Goal: Feedback & Contribution: Leave review/rating

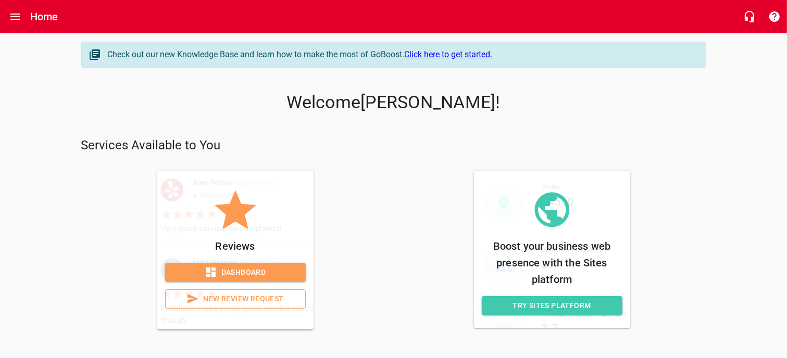
click at [221, 296] on span "New Review Request" at bounding box center [235, 299] width 123 height 13
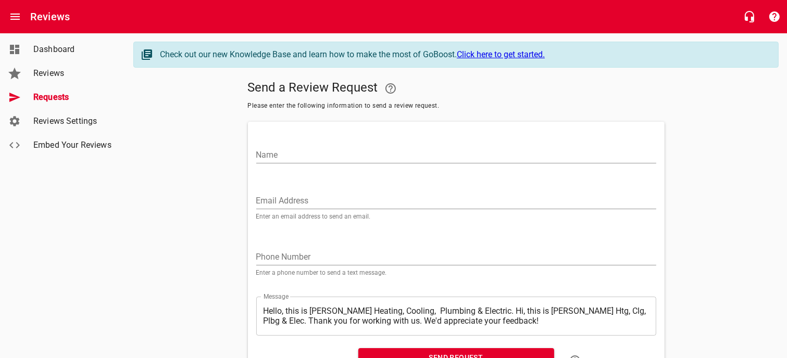
click at [267, 168] on div "Name" at bounding box center [456, 149] width 408 height 46
click at [307, 156] on input "Name" at bounding box center [456, 155] width 400 height 17
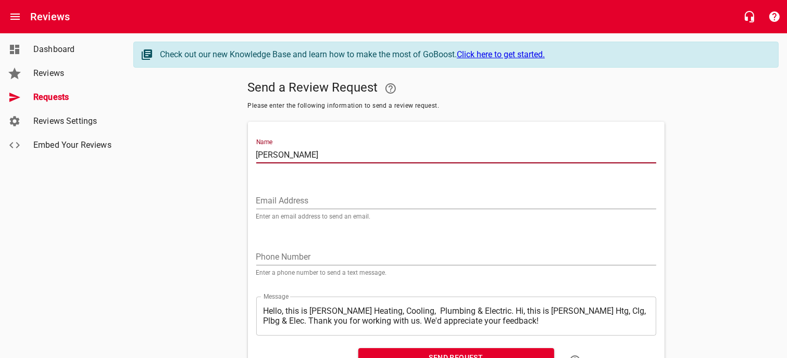
type input "[PERSON_NAME]"
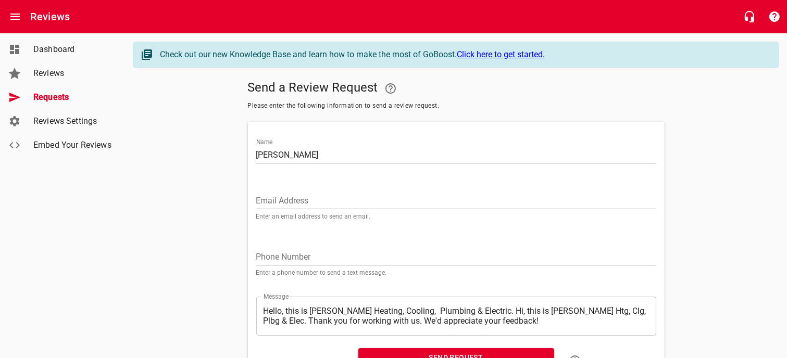
click at [262, 201] on input "Email Address" at bounding box center [456, 201] width 400 height 17
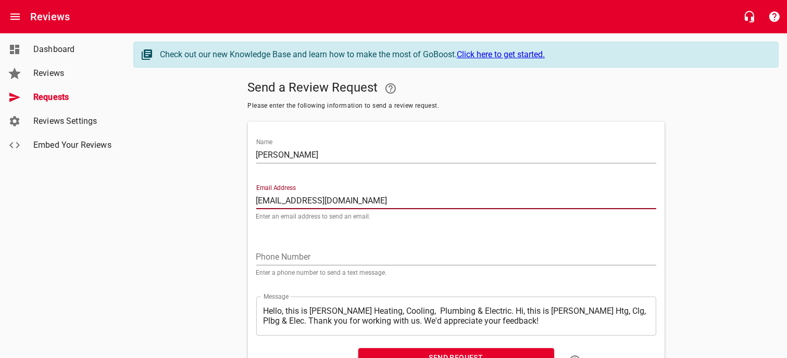
type input "[EMAIL_ADDRESS][DOMAIN_NAME]"
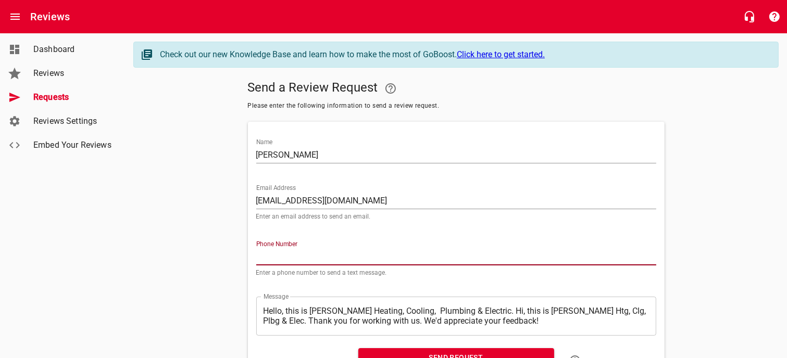
click at [260, 250] on input "tel" at bounding box center [456, 257] width 400 height 17
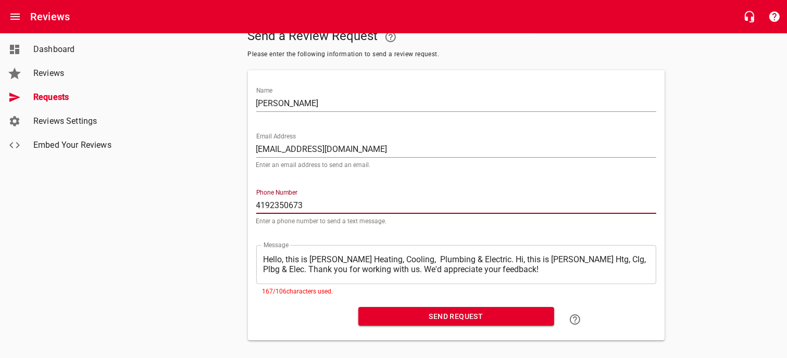
scroll to position [52, 0]
type input "4192350673"
click at [272, 263] on textarea "Hello, this is [PERSON_NAME] Heating, Cooling, Plumbing & Electric. Hi, this is…" at bounding box center [457, 264] width 386 height 20
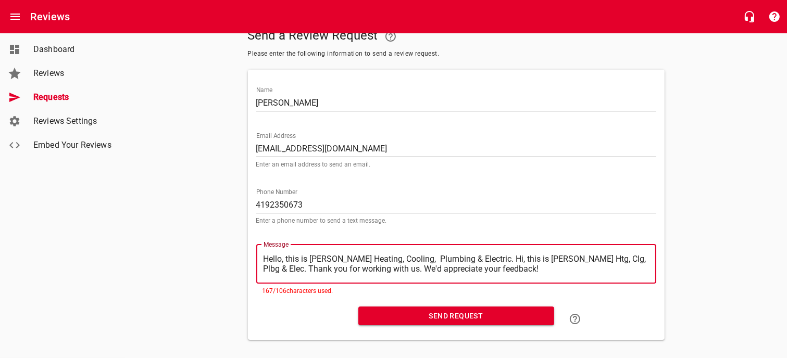
drag, startPoint x: 265, startPoint y: 257, endPoint x: 478, endPoint y: 256, distance: 213.1
click at [478, 256] on textarea "Hello, this is [PERSON_NAME] Heating, Cooling, Plumbing & Electric. Hi, this is…" at bounding box center [457, 264] width 386 height 20
type textarea ". Hi, this is [PERSON_NAME] Htg, Clg, Plbg & Elec. Thank you for working with u…"
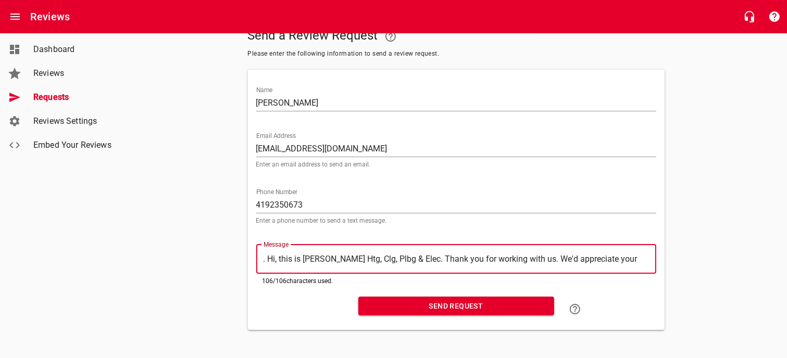
type textarea "Hi, this is [PERSON_NAME] Htg, Clg, Plbg & Elec. Thank you for working with us.…"
click at [447, 304] on span "Send Request" at bounding box center [456, 306] width 179 height 13
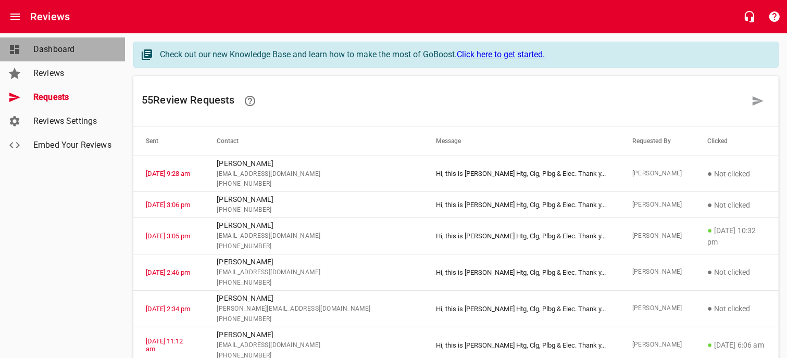
click at [57, 49] on span "Dashboard" at bounding box center [72, 49] width 79 height 13
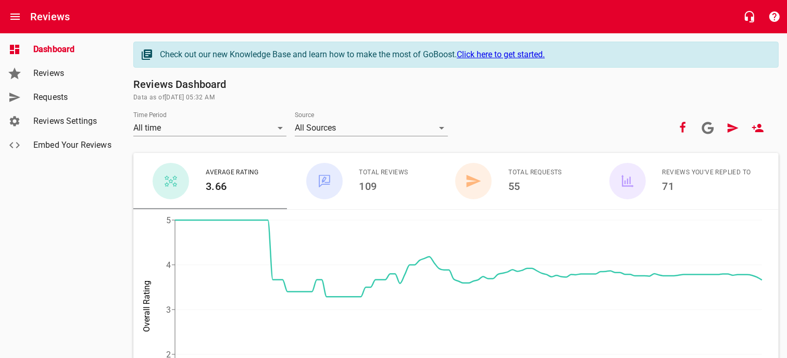
click at [40, 74] on span "Reviews" at bounding box center [72, 73] width 79 height 13
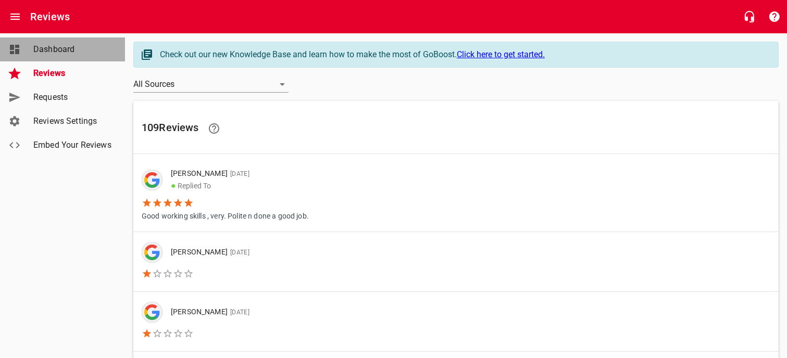
click at [56, 52] on span "Dashboard" at bounding box center [72, 49] width 79 height 13
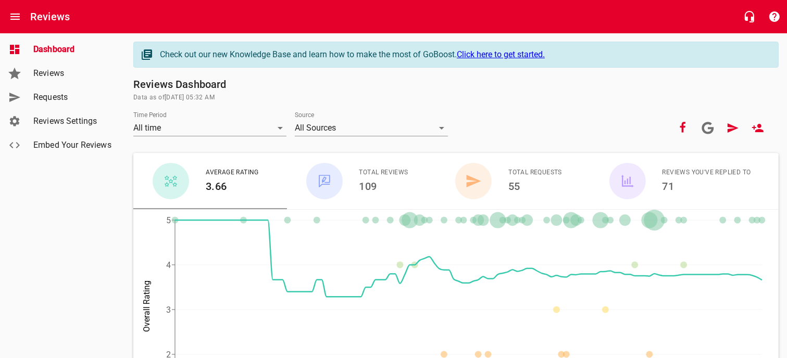
click at [50, 95] on span "Requests" at bounding box center [72, 97] width 79 height 13
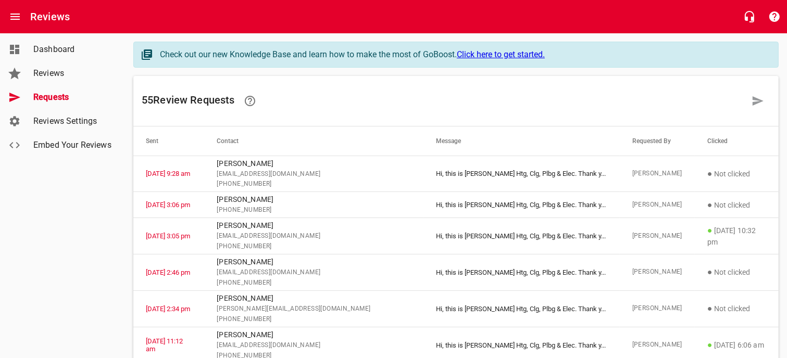
click at [22, 20] on button "Open drawer" at bounding box center [15, 16] width 25 height 25
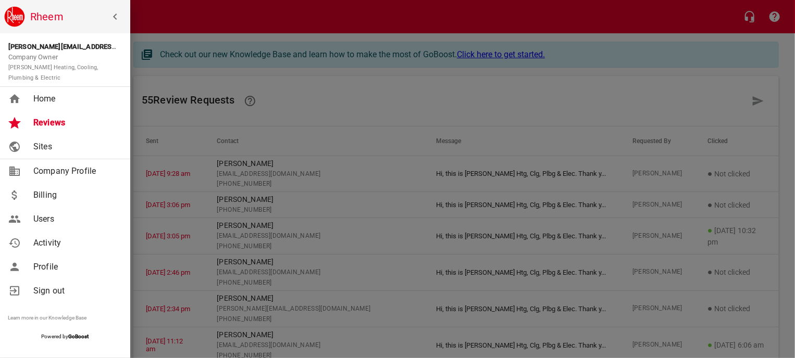
click at [48, 97] on span "Home" at bounding box center [75, 99] width 84 height 13
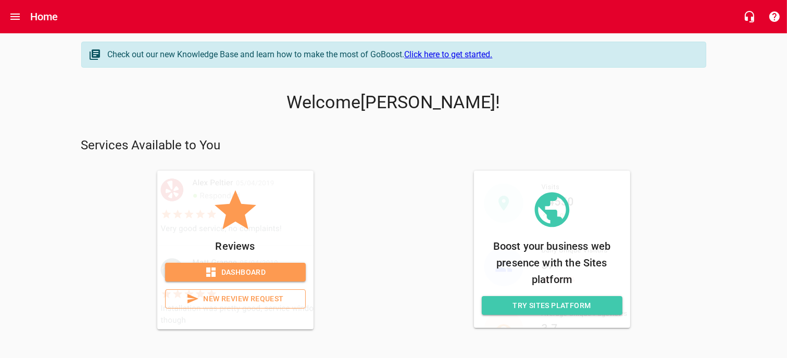
click at [240, 300] on span "New Review Request" at bounding box center [235, 299] width 123 height 13
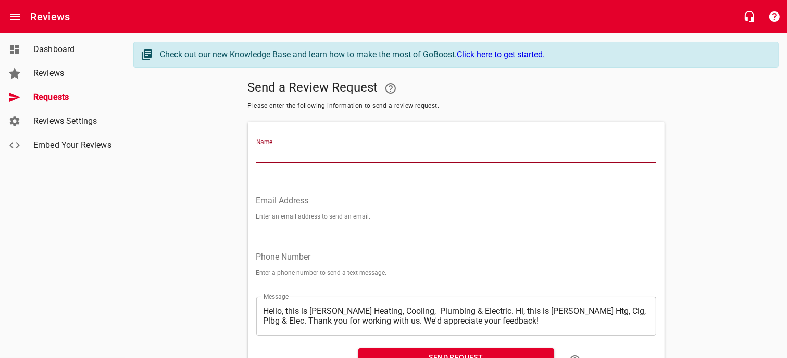
click at [295, 150] on input "Name" at bounding box center [456, 155] width 400 height 17
type input "[PERSON_NAME]"
drag, startPoint x: 264, startPoint y: 263, endPoint x: 265, endPoint y: 256, distance: 7.0
click at [264, 263] on input "tel" at bounding box center [456, 257] width 400 height 17
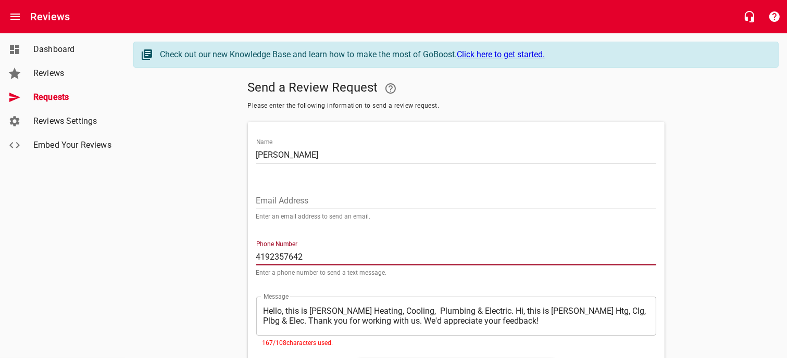
type input "4192357642"
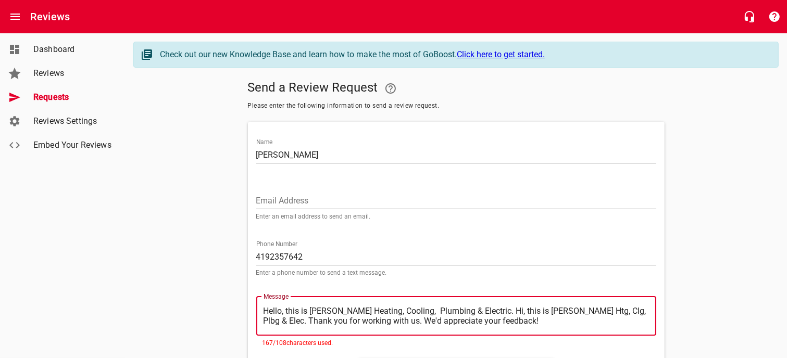
click at [264, 313] on textarea "Hello, this is [PERSON_NAME] Heating, Cooling, Plumbing & Electric. Hi, this is…" at bounding box center [457, 316] width 386 height 20
drag, startPoint x: 263, startPoint y: 308, endPoint x: 479, endPoint y: 312, distance: 216.2
click at [479, 312] on textarea "Hello, this is [PERSON_NAME] Heating, Cooling, Plumbing & Electric. Hi, this is…" at bounding box center [457, 316] width 386 height 20
type textarea ". Hi, this is [PERSON_NAME] Htg, Clg, Plbg & Elec. Thank you for working with u…"
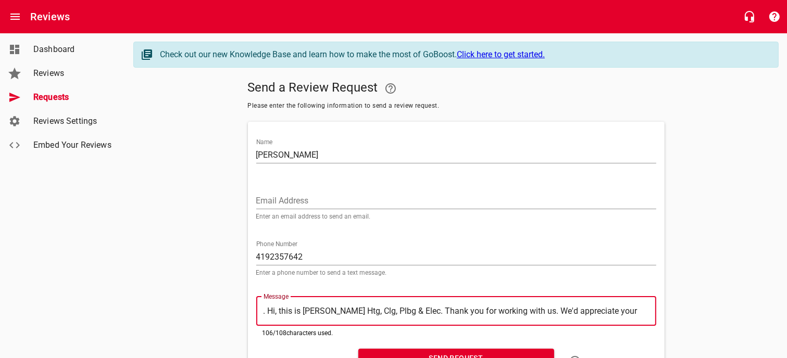
type textarea "Hi, this is [PERSON_NAME] Htg, Clg, Plbg & Elec. Thank you for working with us.…"
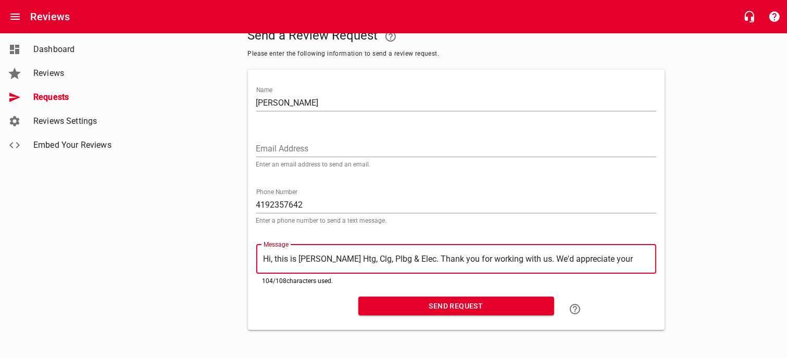
scroll to position [54, 0]
type textarea "Hi, this is [PERSON_NAME] Htg, Clg, Plbg & Elec. Thank you for working with us.…"
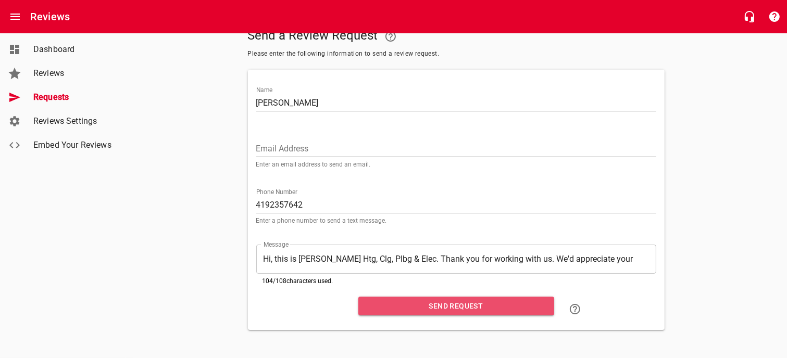
click at [453, 301] on span "Send Request" at bounding box center [456, 306] width 179 height 13
